Goal: Information Seeking & Learning: Learn about a topic

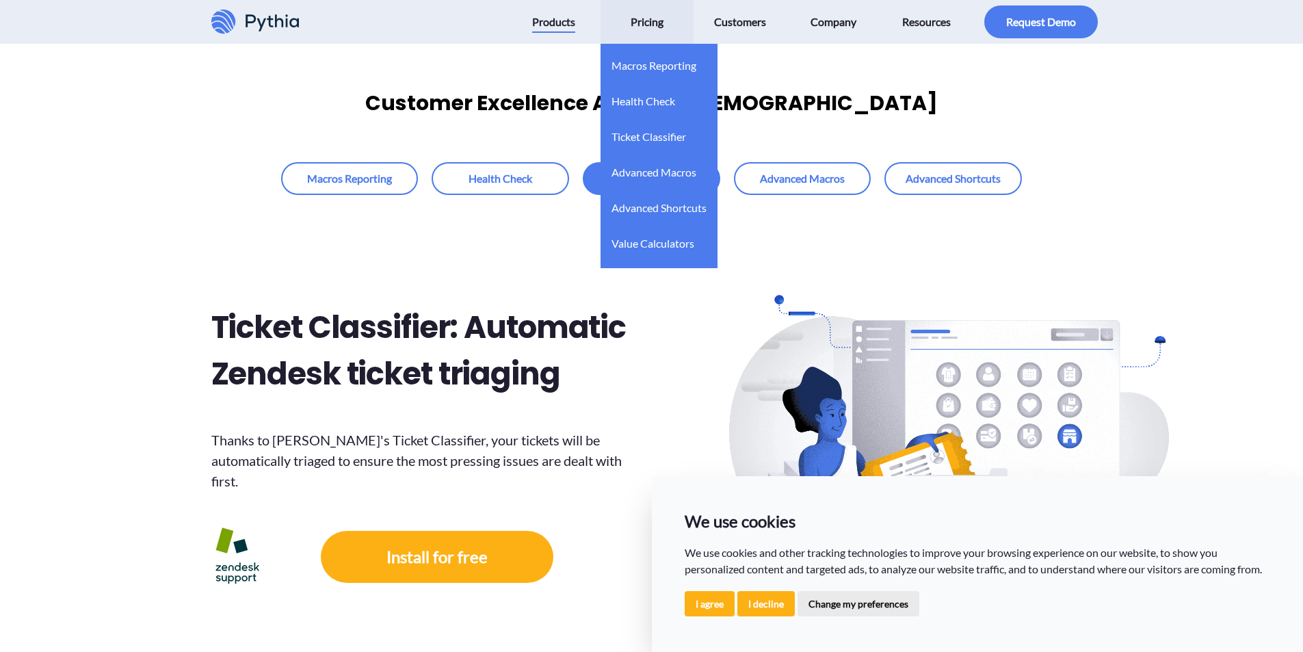
click at [645, 28] on span "Pricing" at bounding box center [647, 22] width 33 height 22
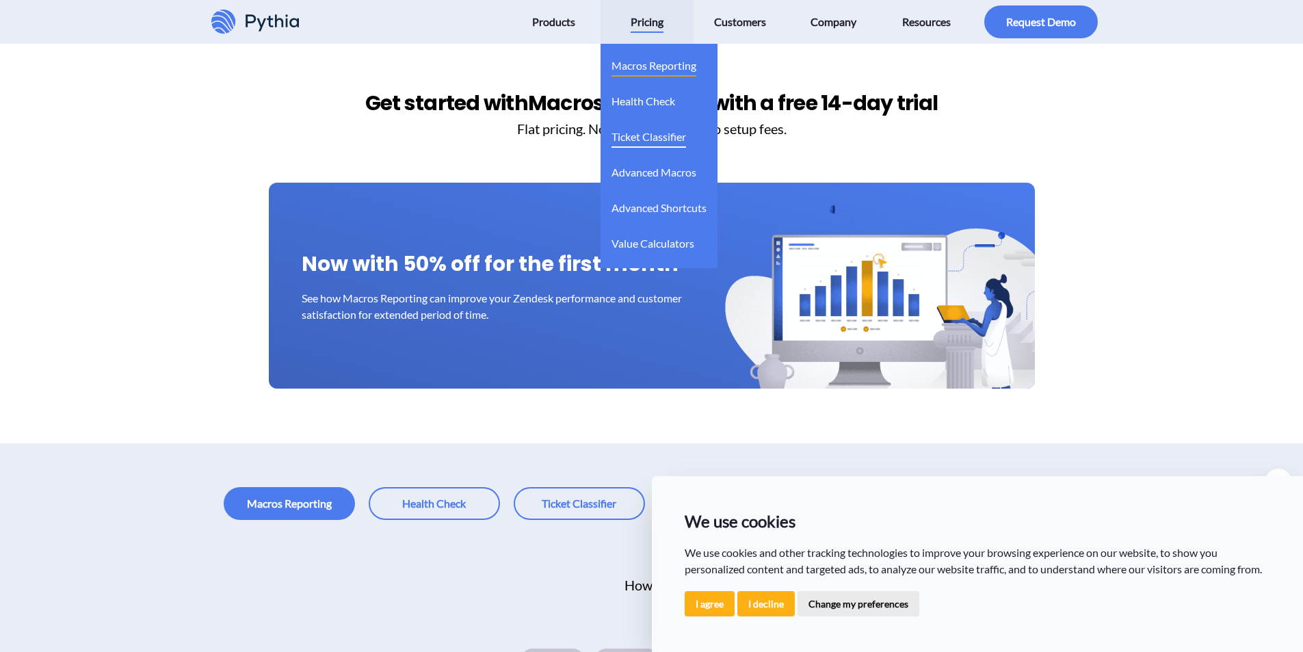
click at [646, 138] on span "Ticket Classifier" at bounding box center [648, 137] width 75 height 22
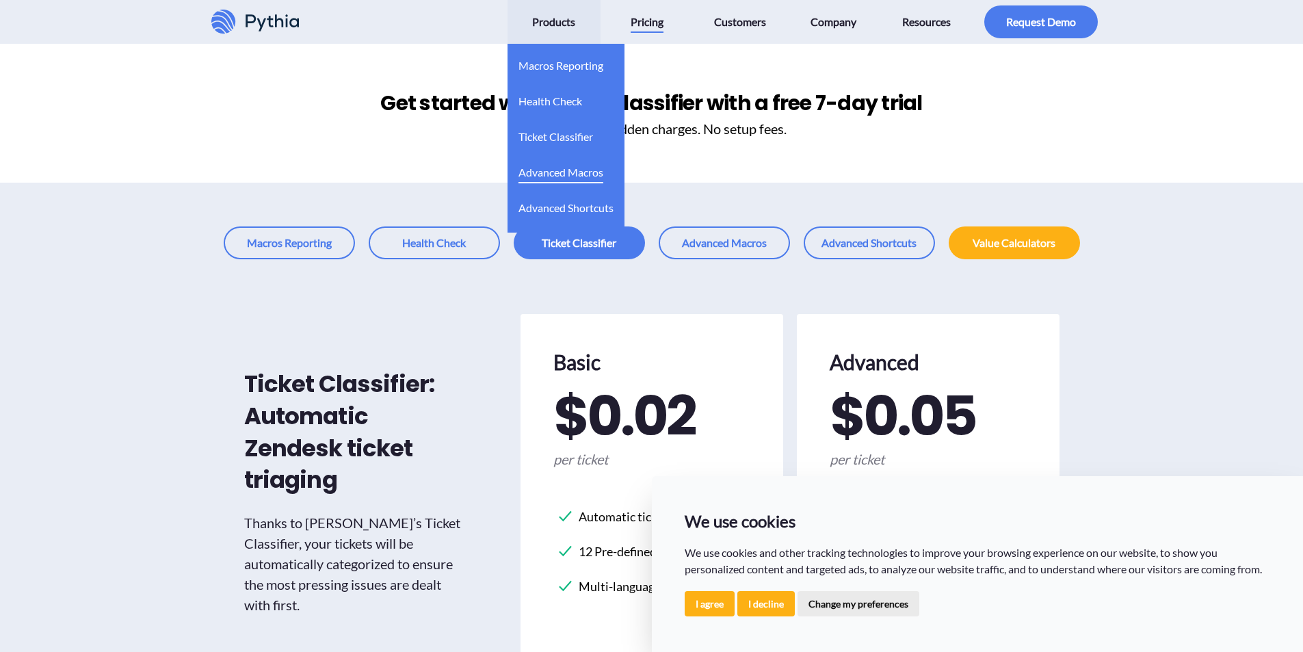
click at [567, 174] on span "Advanced Macros" at bounding box center [560, 172] width 85 height 22
